Goal: Navigation & Orientation: Understand site structure

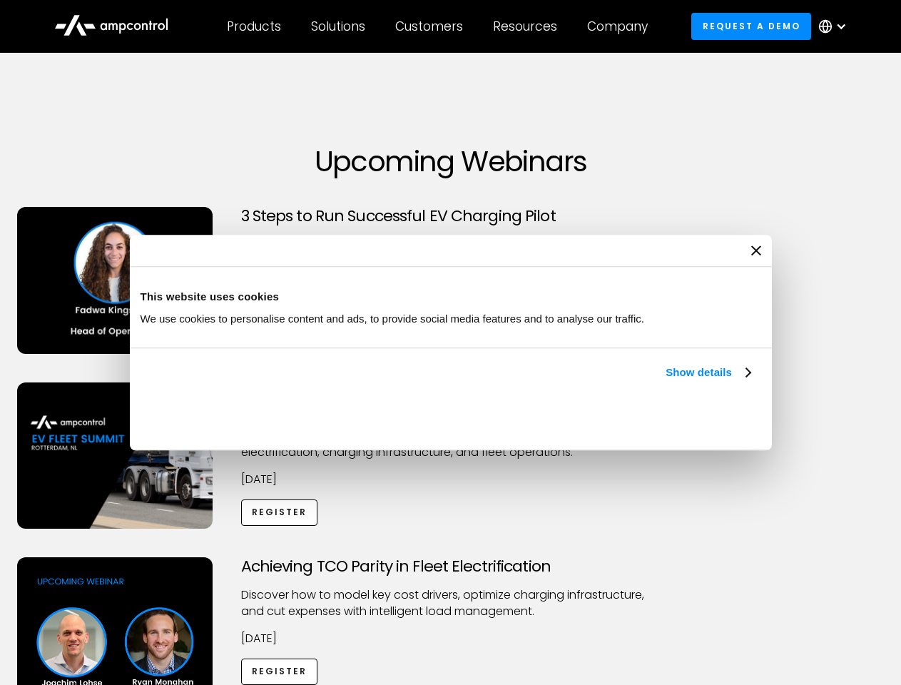
click at [665, 381] on link "Show details" at bounding box center [707, 372] width 84 height 17
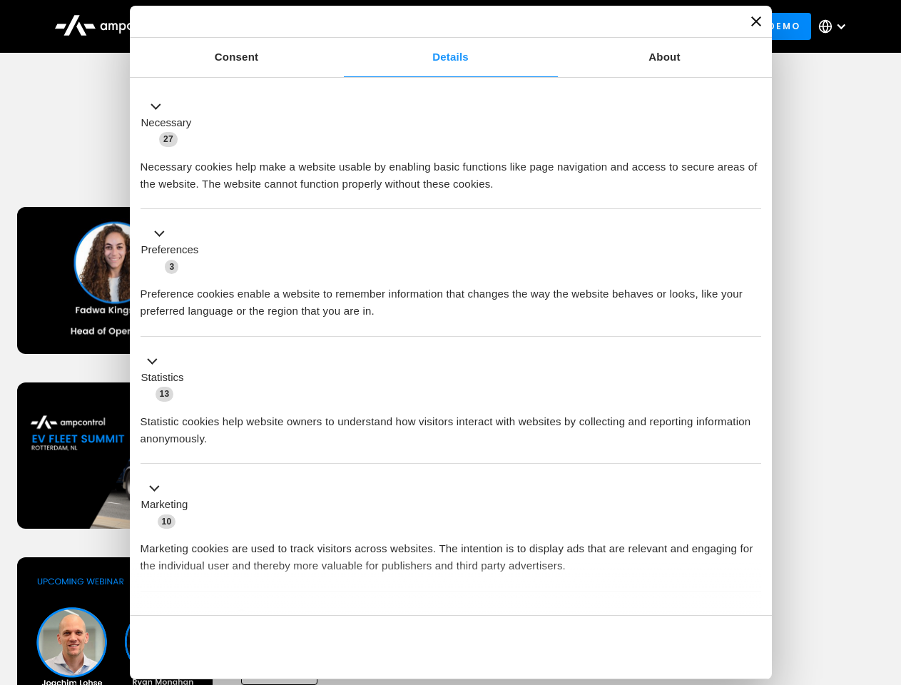
click at [752, 591] on div "Consent Details [#IABV2SETTINGS#] About This website uses cookies We use cookie…" at bounding box center [451, 342] width 642 height 673
click at [885, 575] on div "Achieving TCO Parity in Fleet Electrification Discover how to model key cost dr…" at bounding box center [451, 669] width 896 height 224
click at [439, 26] on div "Customers" at bounding box center [429, 27] width 68 height 16
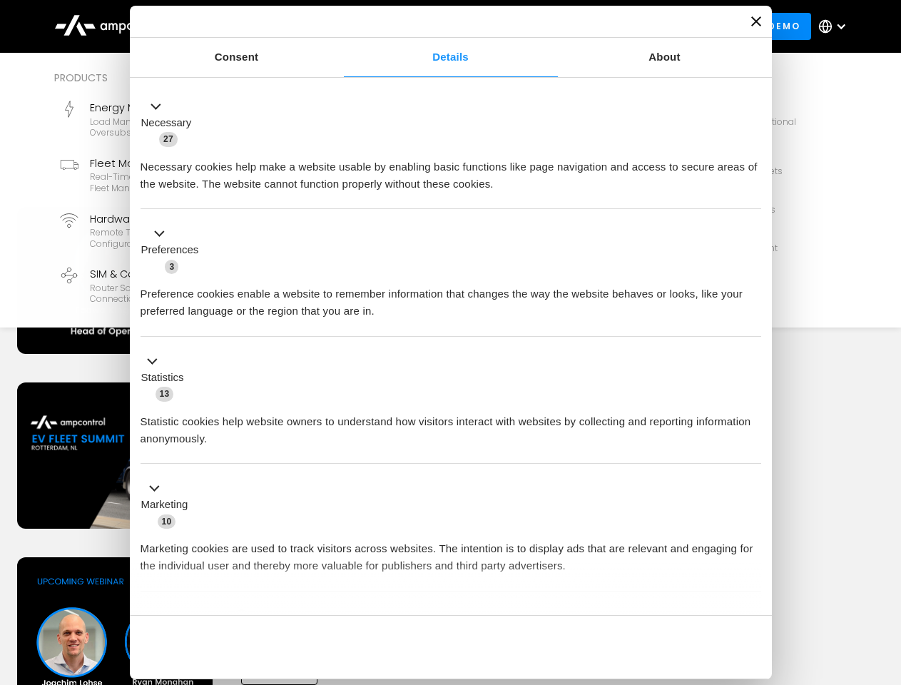
click at [253, 26] on div "Products" at bounding box center [254, 27] width 54 height 16
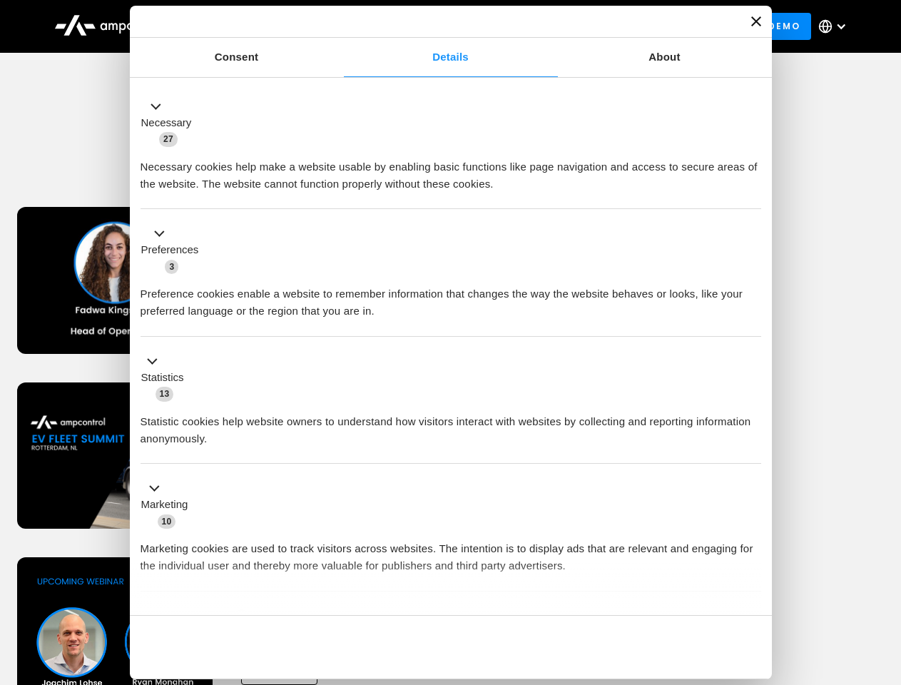
click at [339, 26] on div "Solutions" at bounding box center [338, 27] width 54 height 16
click at [431, 26] on div "Customers" at bounding box center [429, 27] width 68 height 16
click at [528, 26] on div "Resources" at bounding box center [525, 27] width 64 height 16
click at [622, 26] on div "Company" at bounding box center [617, 27] width 61 height 16
click at [836, 26] on div at bounding box center [840, 26] width 11 height 11
